Goal: Find specific page/section: Find specific page/section

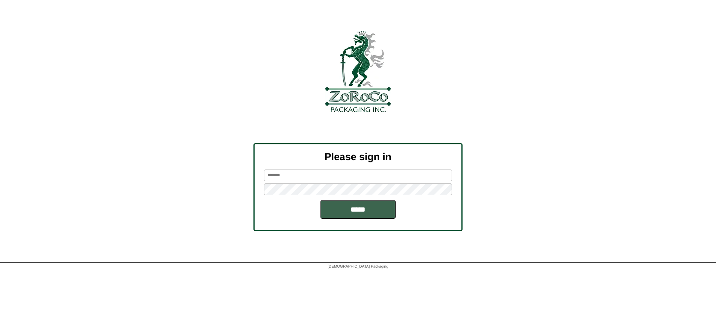
type input "*******"
click at [358, 210] on input "*****" at bounding box center [358, 209] width 75 height 19
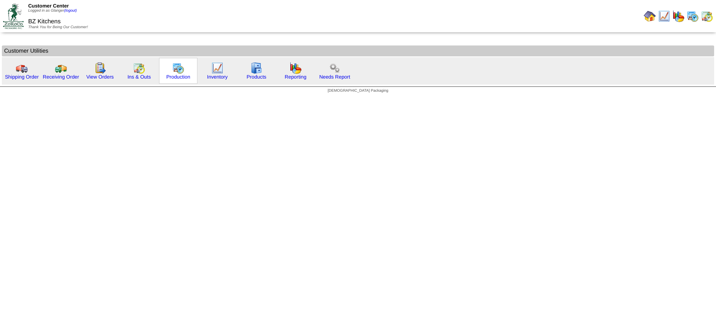
click at [176, 72] on img at bounding box center [178, 68] width 12 height 12
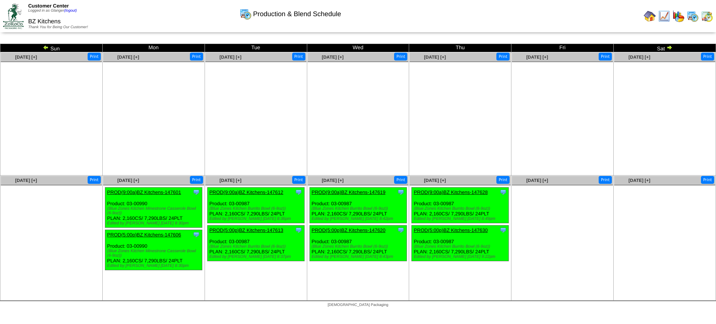
click at [48, 46] on img at bounding box center [46, 47] width 6 height 6
